Goal: Task Accomplishment & Management: Manage account settings

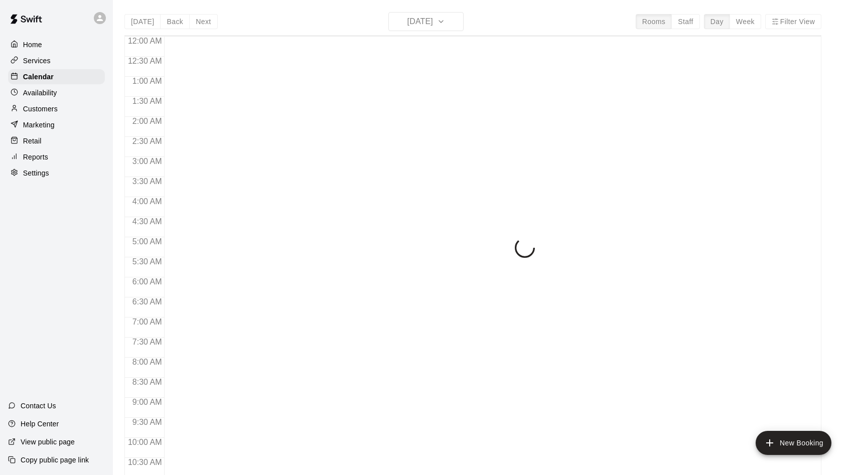
scroll to position [514, 0]
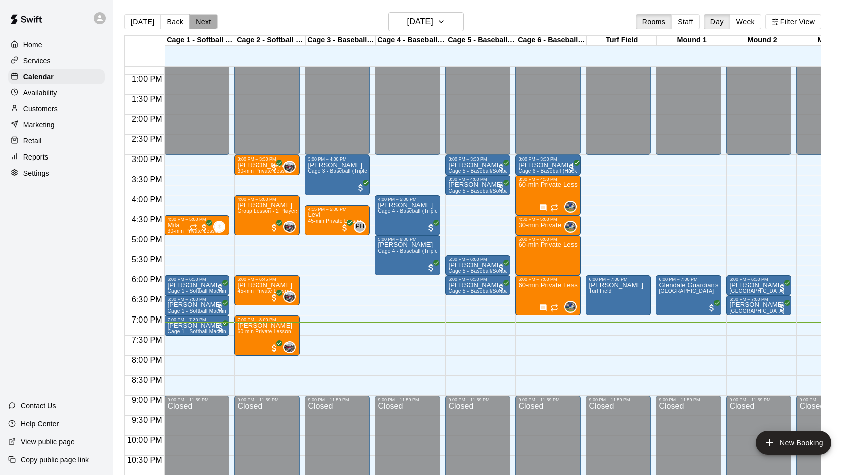
click at [195, 21] on button "Next" at bounding box center [203, 21] width 28 height 15
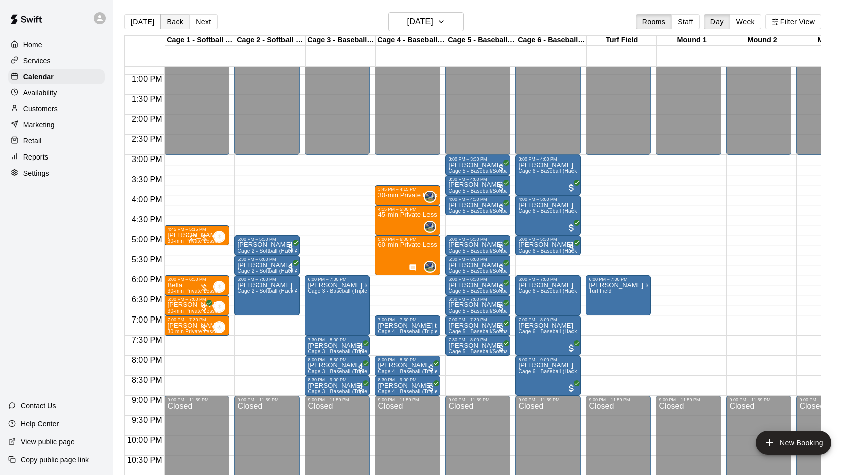
click at [167, 24] on button "Back" at bounding box center [175, 21] width 30 height 15
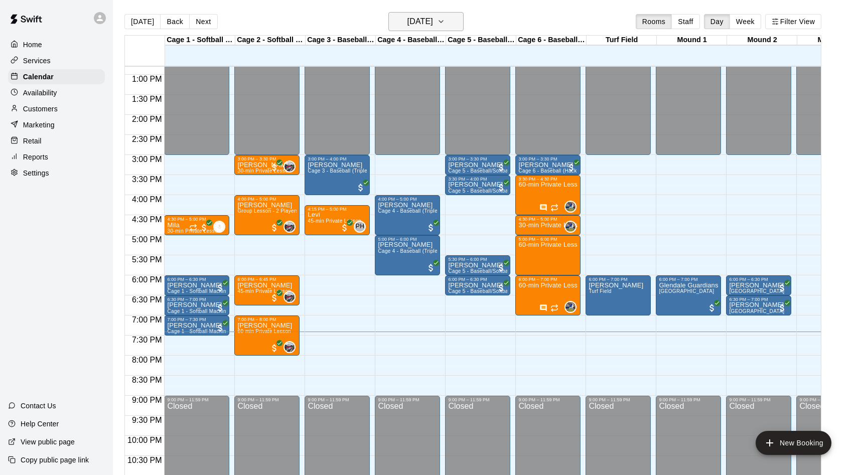
click at [433, 18] on h6 "[DATE]" at bounding box center [420, 22] width 26 height 14
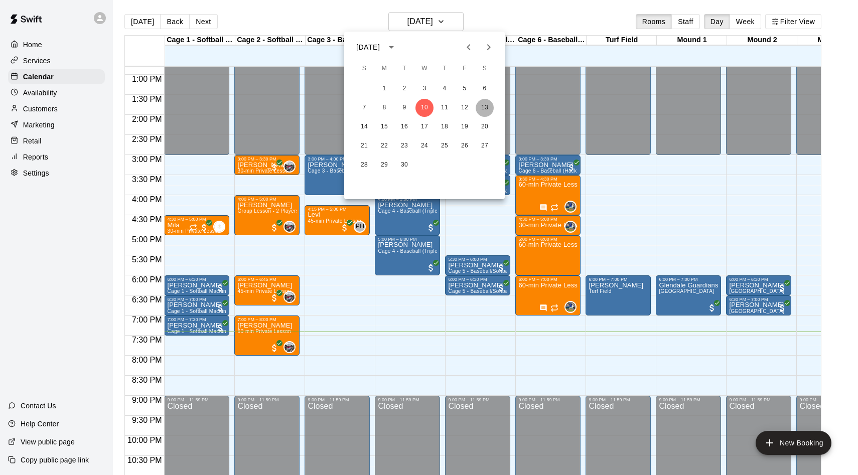
click at [482, 111] on button "13" at bounding box center [484, 108] width 18 height 18
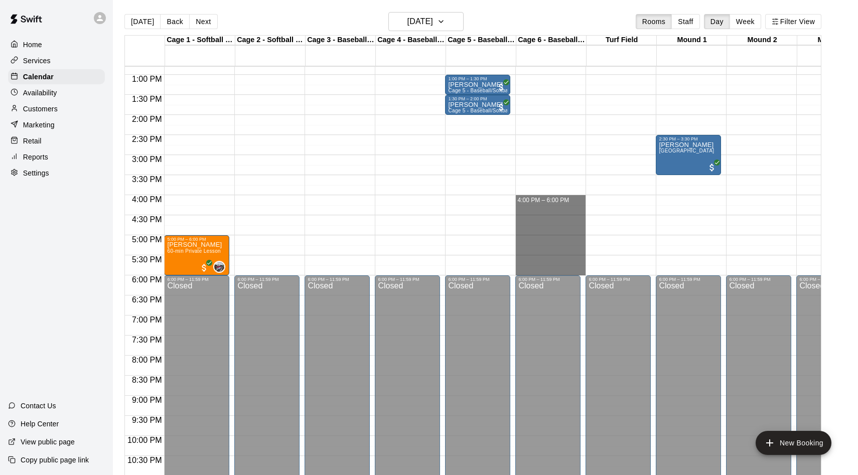
drag, startPoint x: 543, startPoint y: 201, endPoint x: 551, endPoint y: 266, distance: 65.7
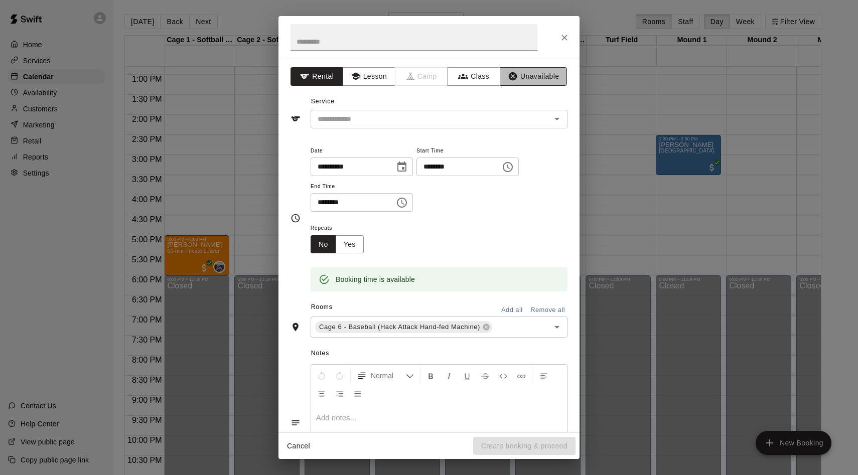
click at [525, 81] on button "Unavailable" at bounding box center [533, 76] width 67 height 19
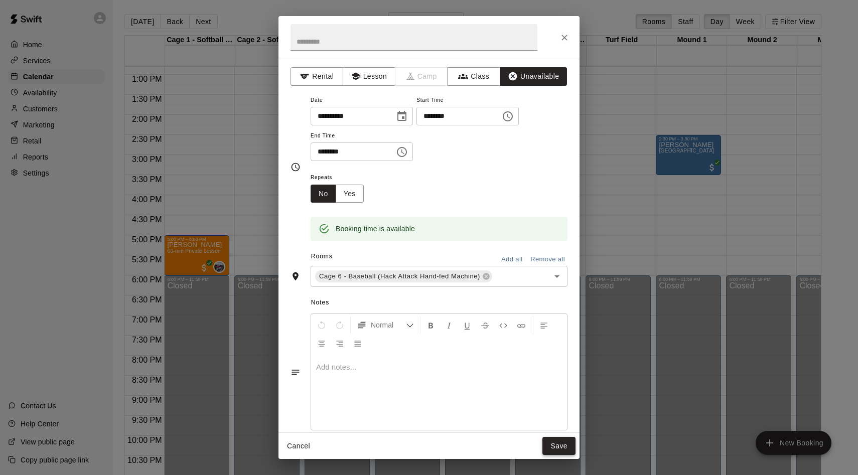
click at [551, 441] on button "Save" at bounding box center [558, 446] width 33 height 19
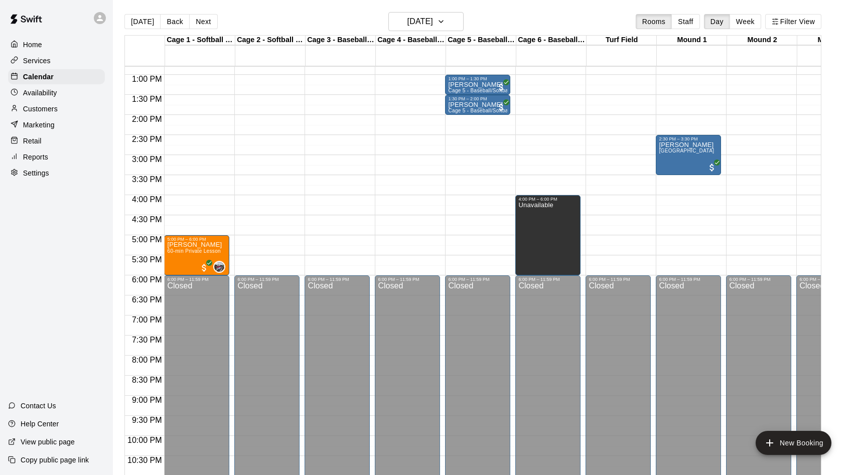
click at [44, 61] on p "Services" at bounding box center [37, 61] width 28 height 10
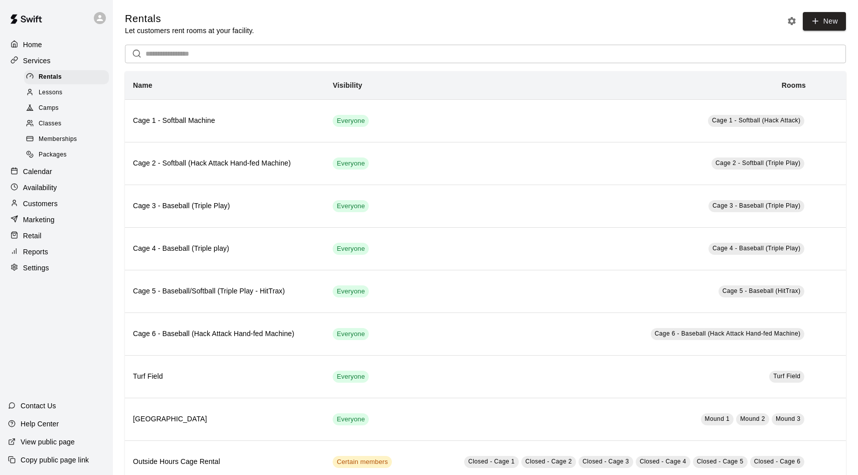
click at [50, 93] on span "Lessons" at bounding box center [51, 93] width 24 height 10
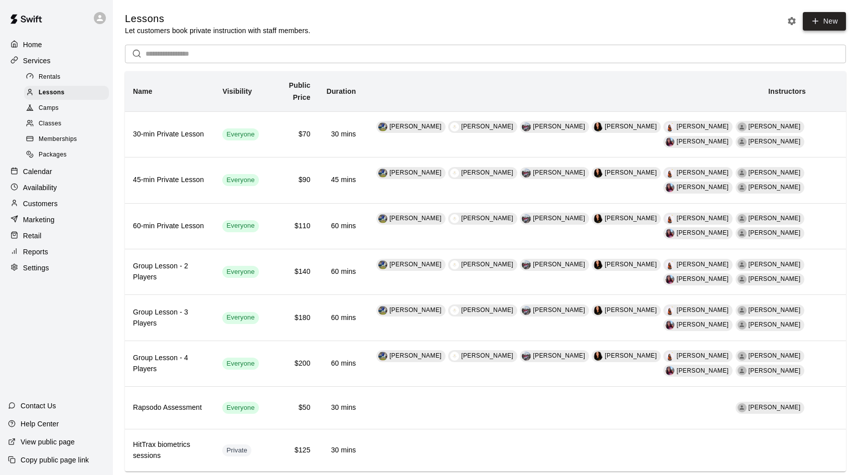
click at [818, 22] on icon at bounding box center [815, 21] width 9 height 9
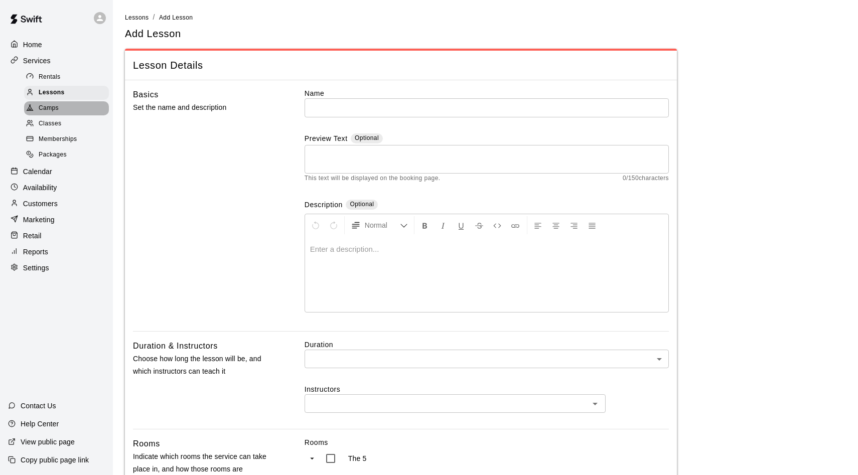
click at [57, 112] on span "Camps" at bounding box center [49, 108] width 20 height 10
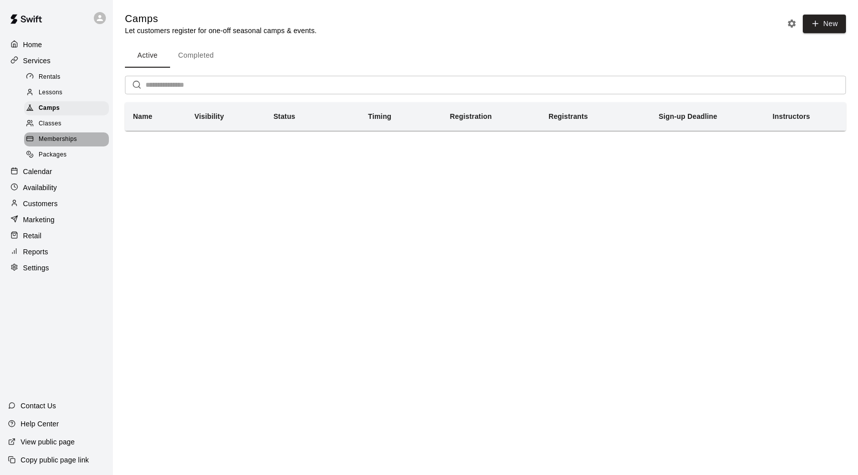
click at [57, 138] on span "Memberships" at bounding box center [58, 139] width 38 height 10
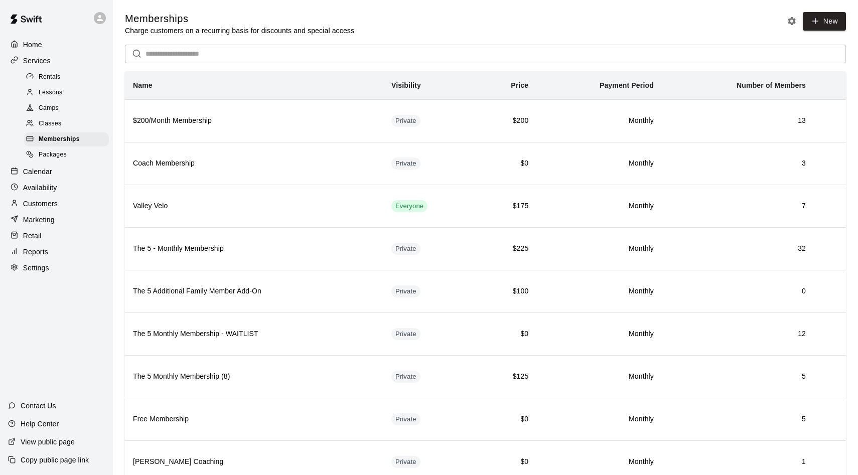
click at [59, 129] on div "Classes" at bounding box center [66, 124] width 85 height 14
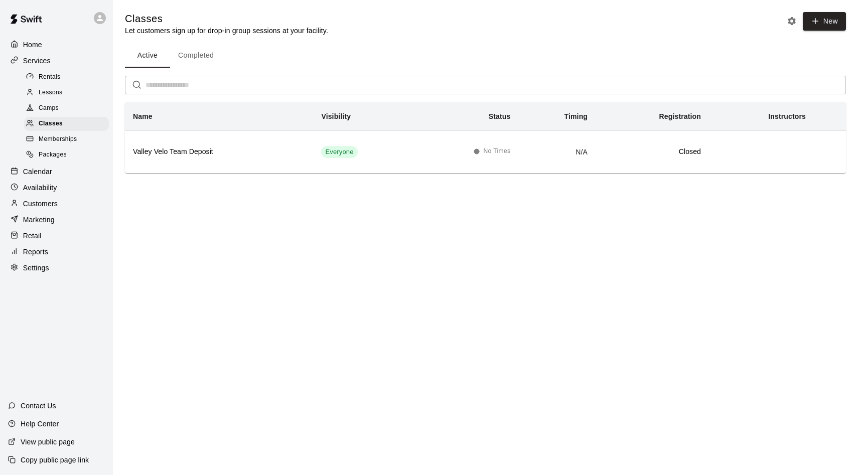
click at [44, 205] on p "Customers" at bounding box center [40, 204] width 35 height 10
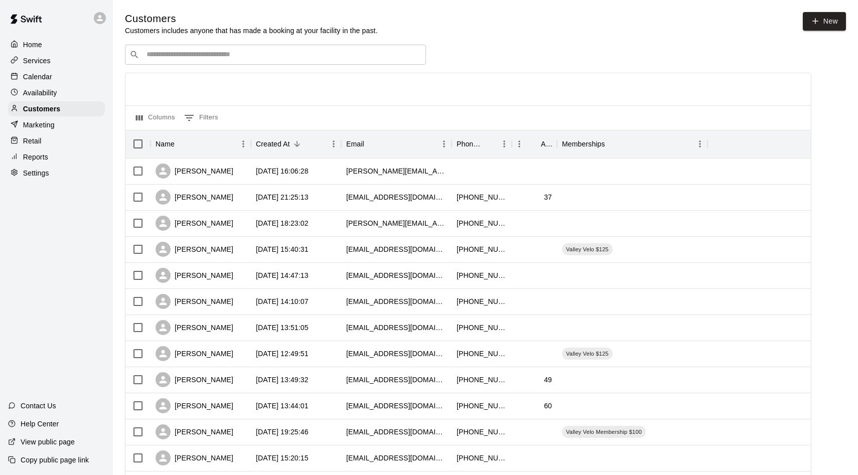
click at [42, 38] on div "Home" at bounding box center [56, 44] width 97 height 15
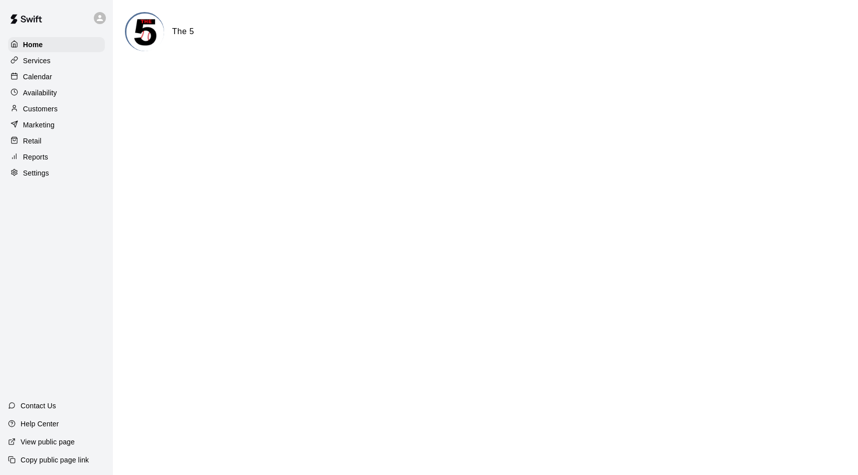
click at [47, 67] on div "Services" at bounding box center [56, 60] width 97 height 15
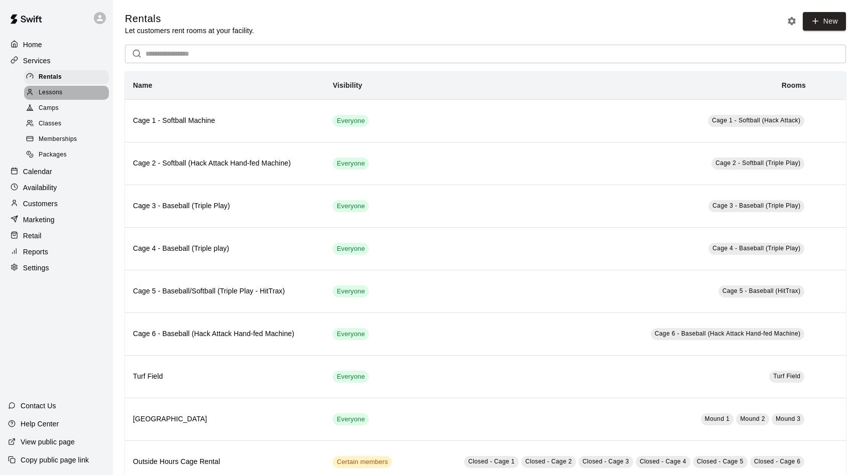
click at [56, 88] on span "Lessons" at bounding box center [51, 93] width 24 height 10
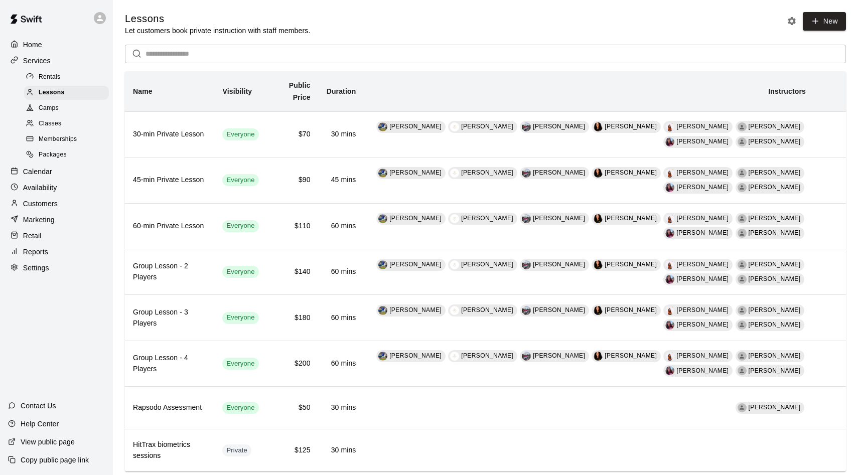
click at [50, 172] on p "Calendar" at bounding box center [37, 172] width 29 height 10
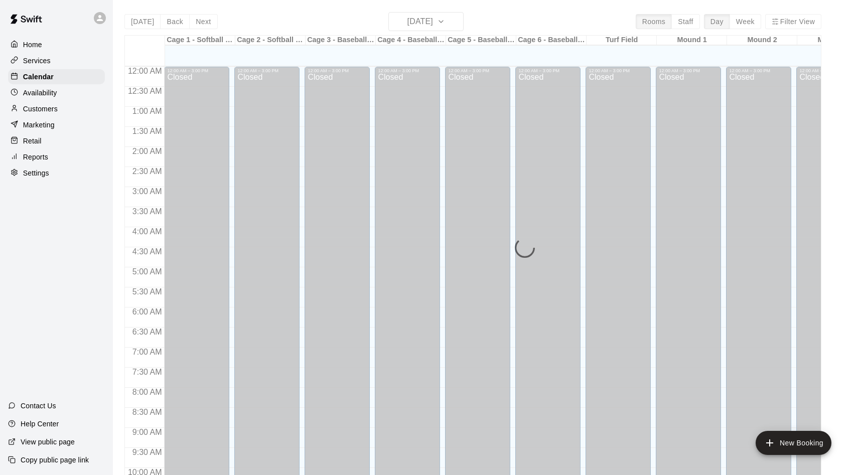
scroll to position [514, 0]
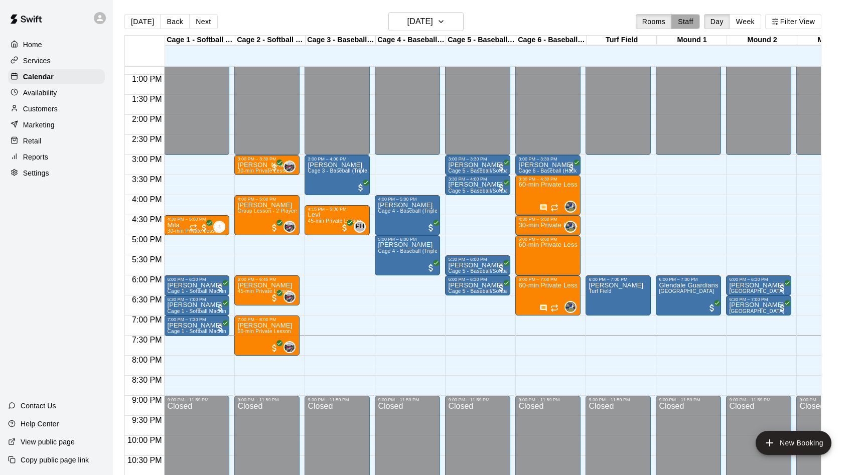
click at [680, 26] on button "Staff" at bounding box center [685, 21] width 29 height 15
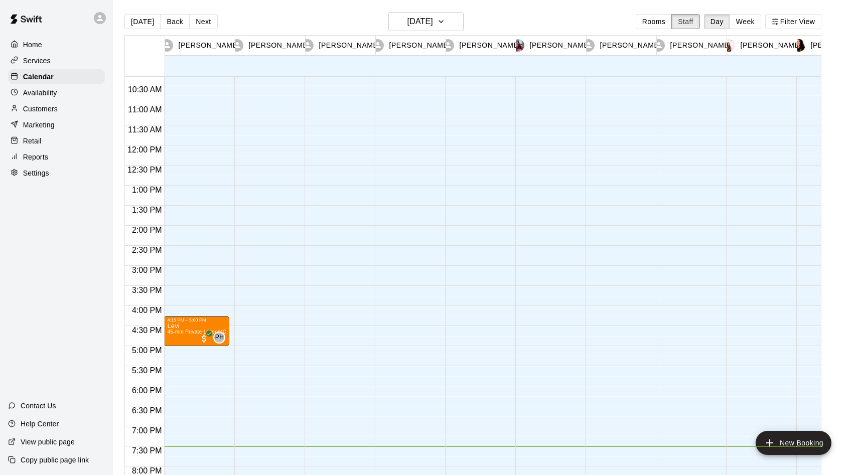
scroll to position [409, 0]
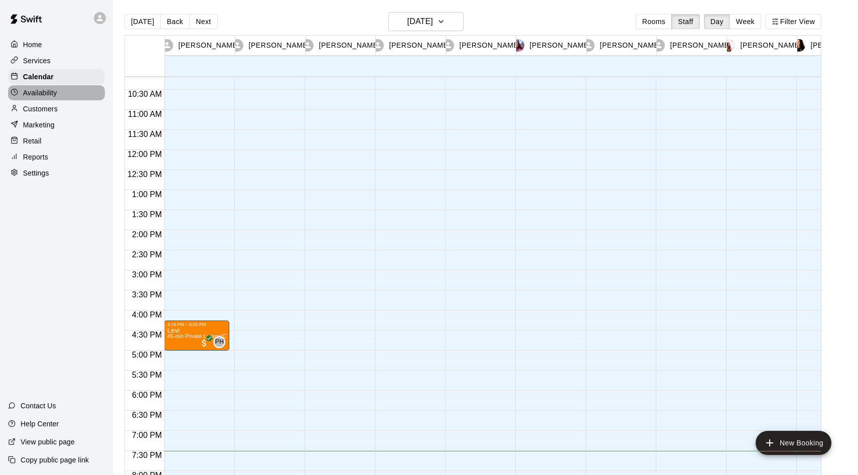
click at [35, 99] on div "Availability" at bounding box center [56, 92] width 97 height 15
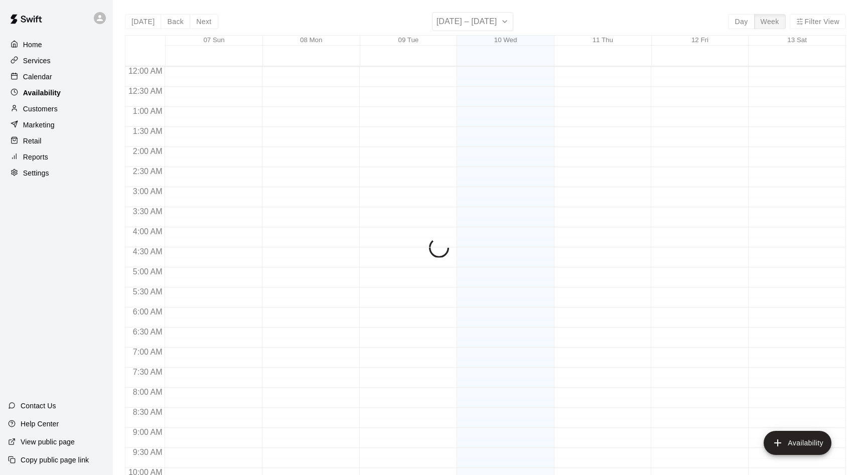
scroll to position [544, 0]
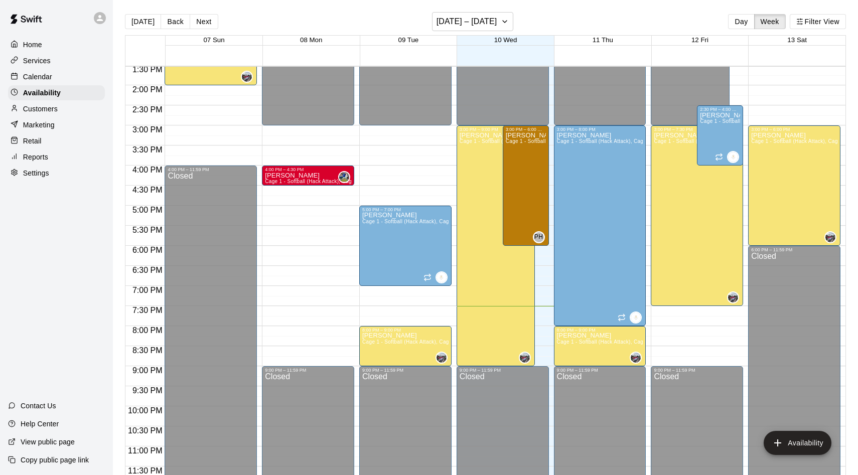
click at [41, 105] on p "Customers" at bounding box center [40, 109] width 35 height 10
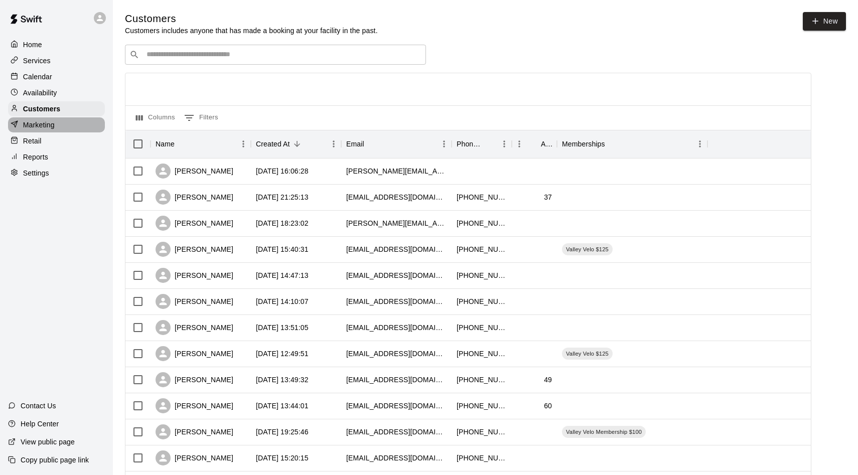
click at [25, 120] on p "Marketing" at bounding box center [39, 125] width 32 height 10
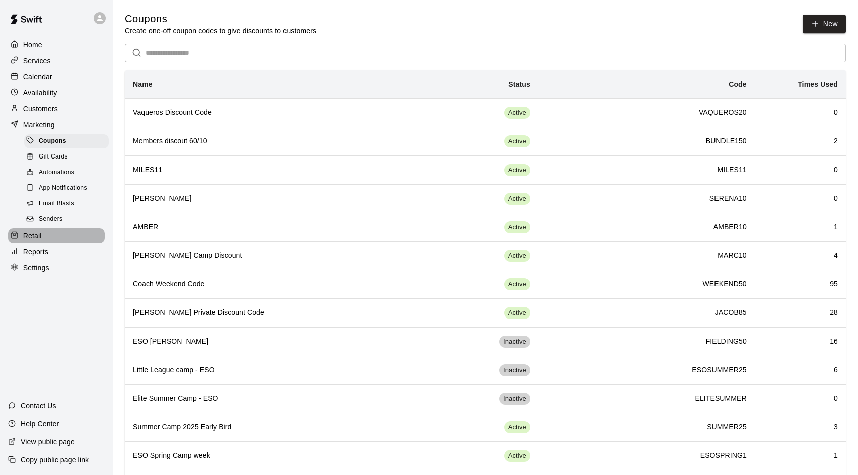
click at [32, 235] on p "Retail" at bounding box center [32, 236] width 19 height 10
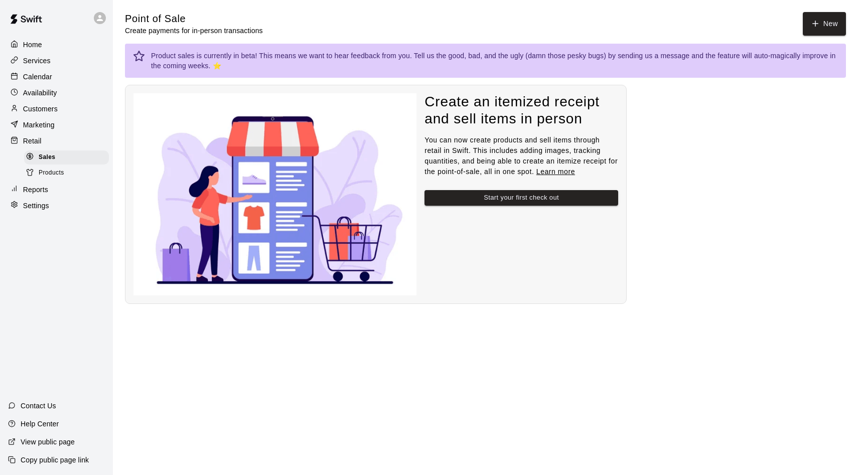
click at [56, 191] on div "Reports" at bounding box center [56, 189] width 97 height 15
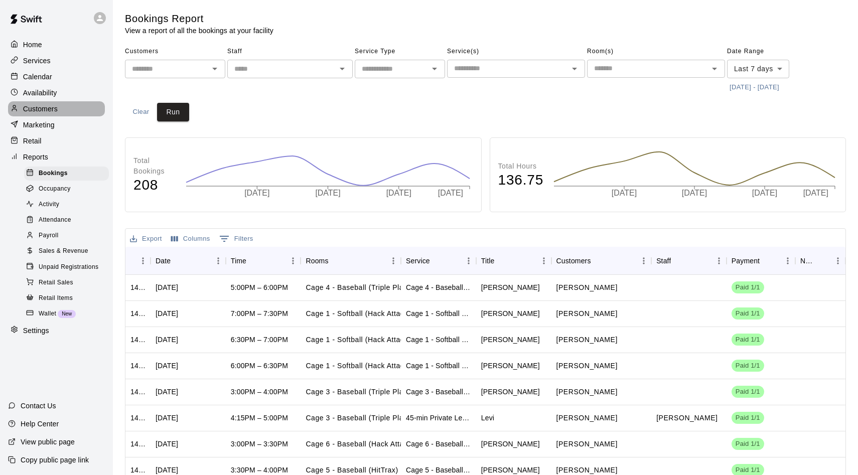
click at [49, 106] on p "Customers" at bounding box center [40, 109] width 35 height 10
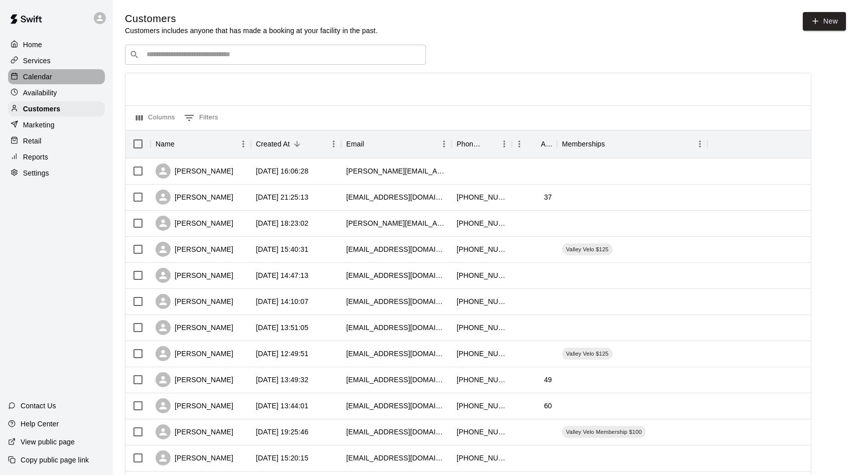
click at [51, 81] on p "Calendar" at bounding box center [37, 77] width 29 height 10
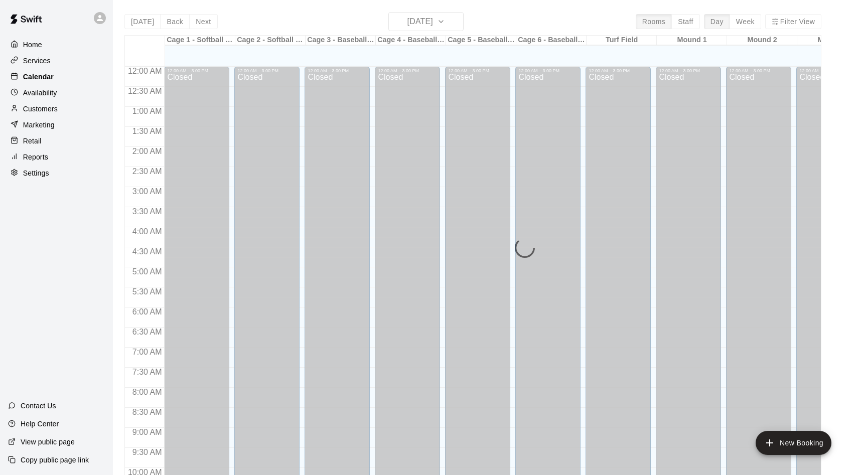
scroll to position [514, 0]
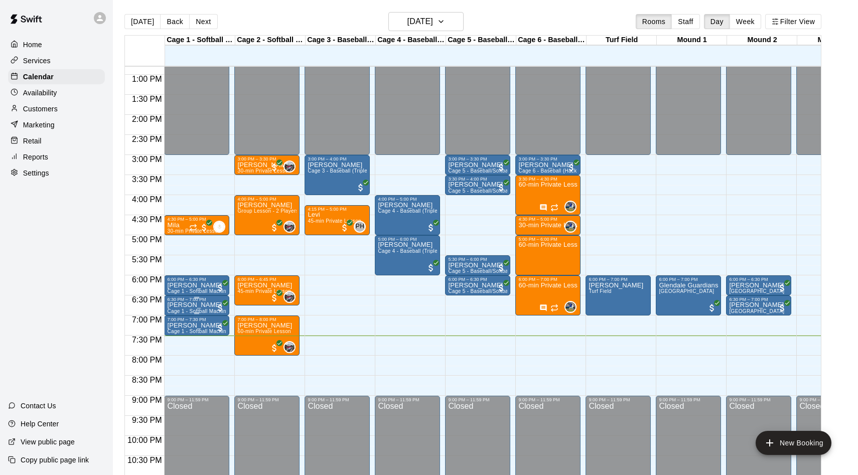
click at [190, 296] on div "6:30 PM – 7:00 PM [PERSON_NAME] Cage 1 - Softball Machine" at bounding box center [196, 305] width 65 height 20
click at [174, 330] on img "edit" at bounding box center [175, 330] width 12 height 12
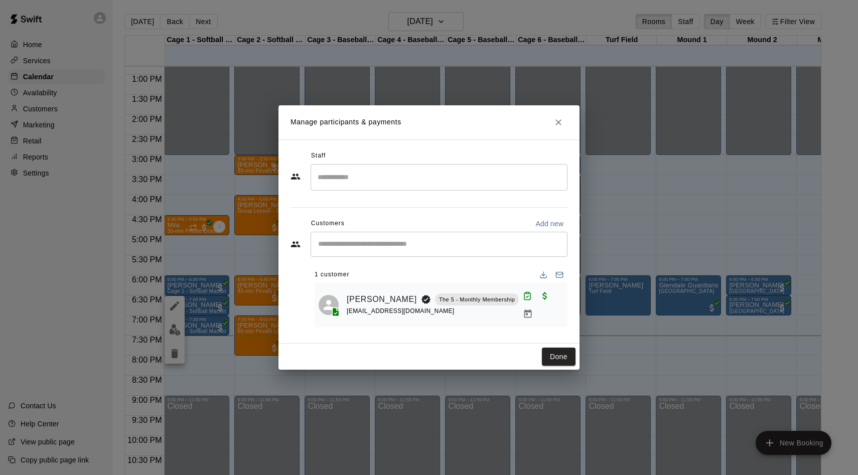
click at [489, 175] on input "Search staff" at bounding box center [439, 178] width 248 height 18
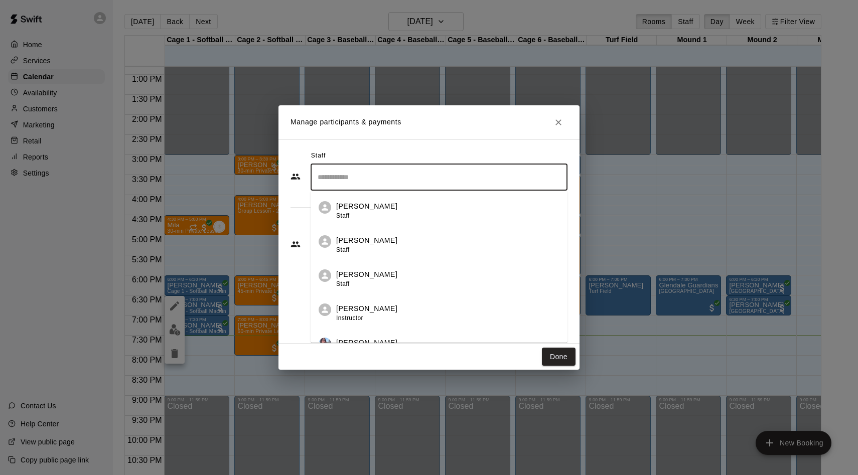
click at [388, 146] on div "Staff ​ [PERSON_NAME] Staff [PERSON_NAME] Staff [PERSON_NAME] Staff [PERSON_NAM…" at bounding box center [428, 241] width 301 height 204
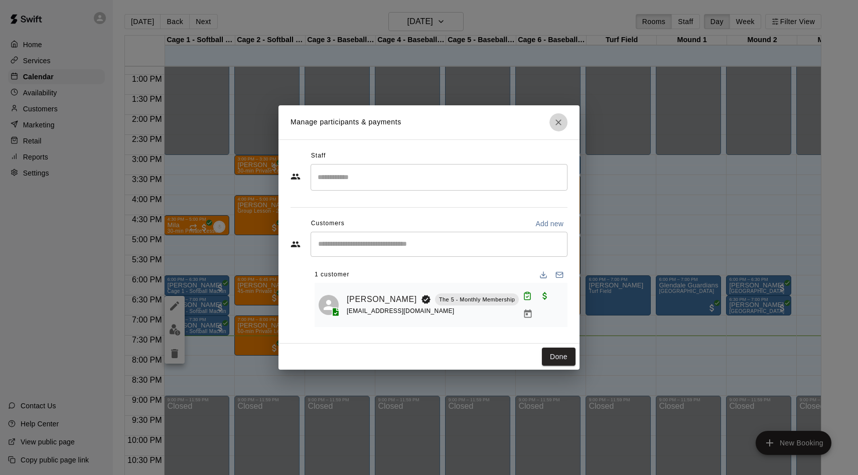
click at [556, 127] on icon "Close" at bounding box center [558, 122] width 10 height 10
